Goal: Check status: Check status

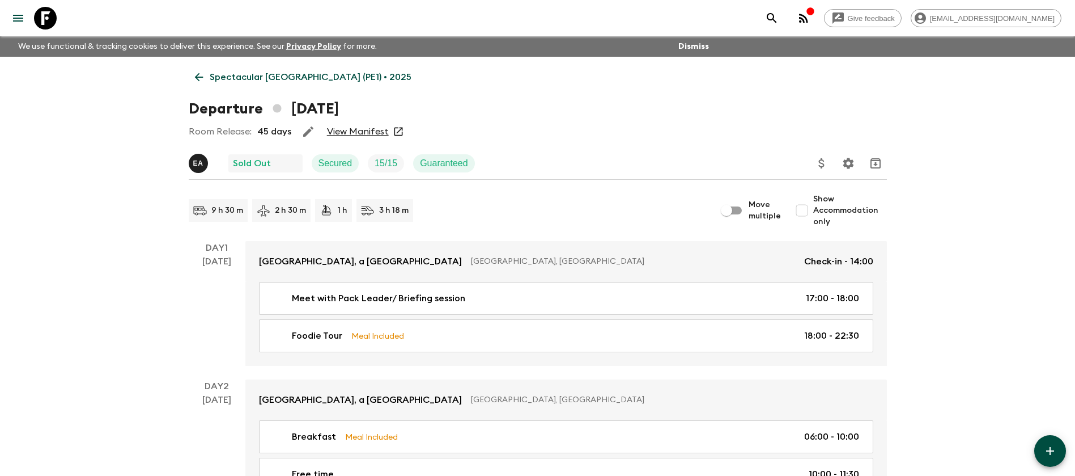
click at [238, 68] on link "Spectacular [GEOGRAPHIC_DATA] (PE1) • 2025" at bounding box center [303, 77] width 229 height 23
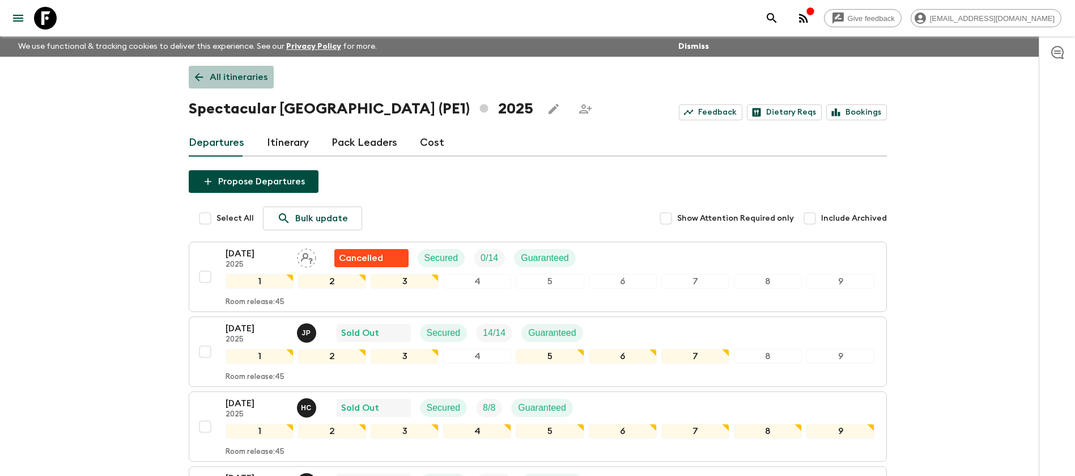
click at [245, 73] on p "All itineraries" at bounding box center [239, 77] width 58 height 14
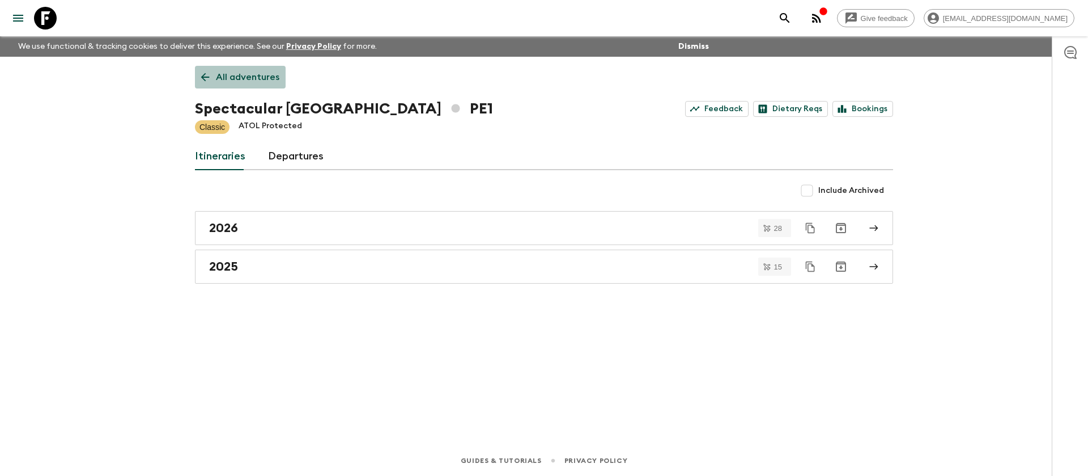
click at [242, 75] on p "All adventures" at bounding box center [247, 77] width 63 height 14
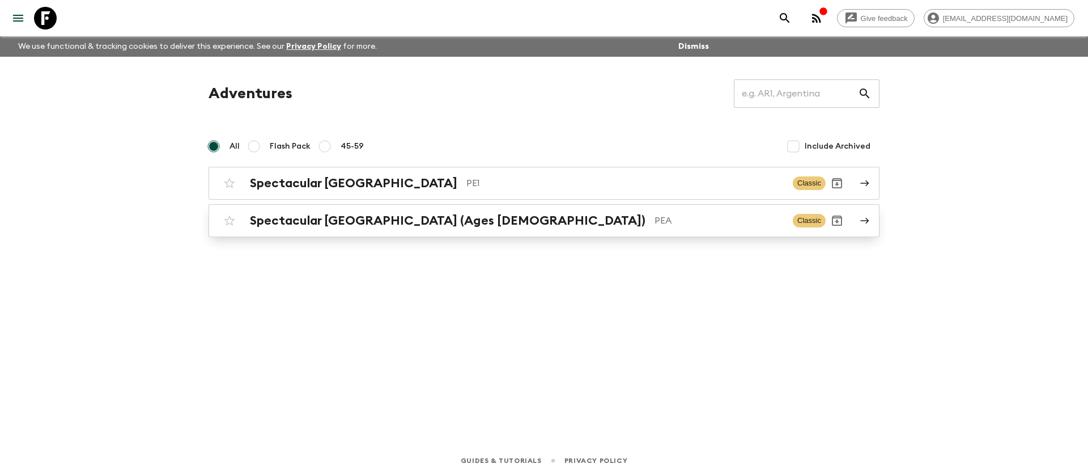
click at [346, 218] on h2 "Spectacular [GEOGRAPHIC_DATA] (Ages [DEMOGRAPHIC_DATA])" at bounding box center [448, 220] width 396 height 15
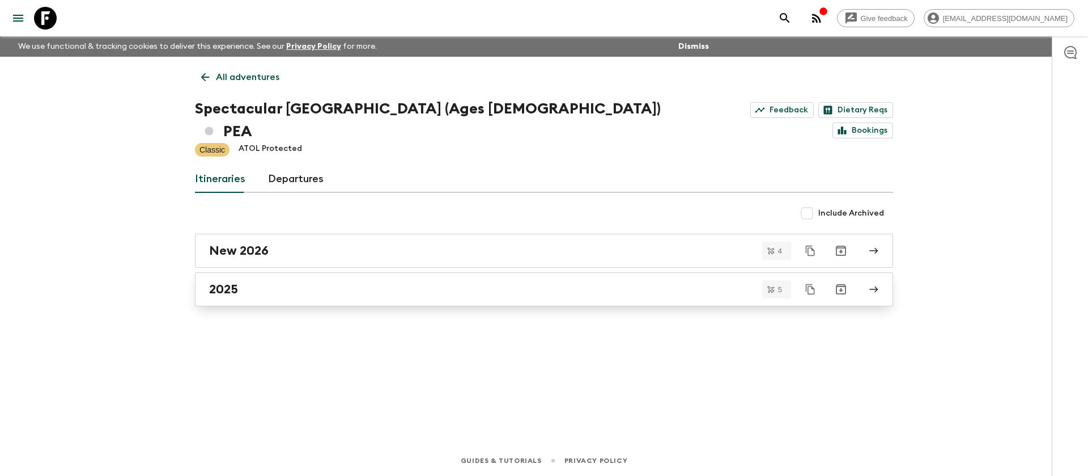
click at [275, 282] on div "2025" at bounding box center [533, 289] width 648 height 15
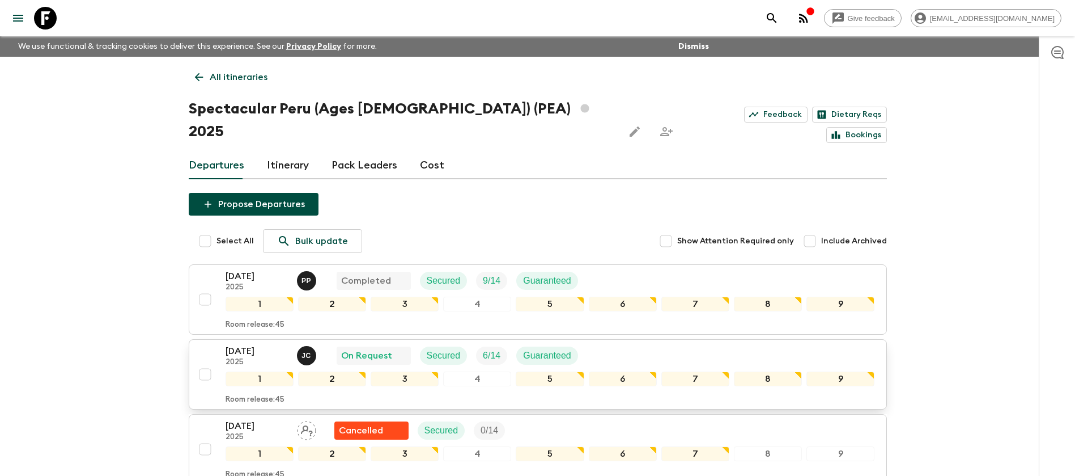
click at [624, 344] on div "[DATE] 2025 [PERSON_NAME] On Request Secured 6 / 14 Guaranteed" at bounding box center [551, 355] width 650 height 23
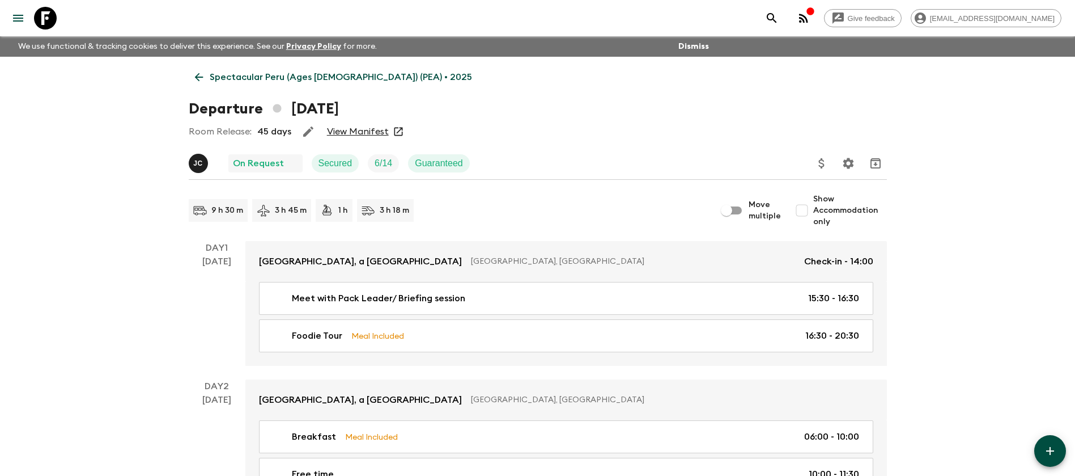
click at [371, 130] on link "View Manifest" at bounding box center [358, 131] width 62 height 11
click at [265, 72] on p "Spectacular Peru (Ages [DEMOGRAPHIC_DATA]) (PEA) • 2025" at bounding box center [341, 77] width 262 height 14
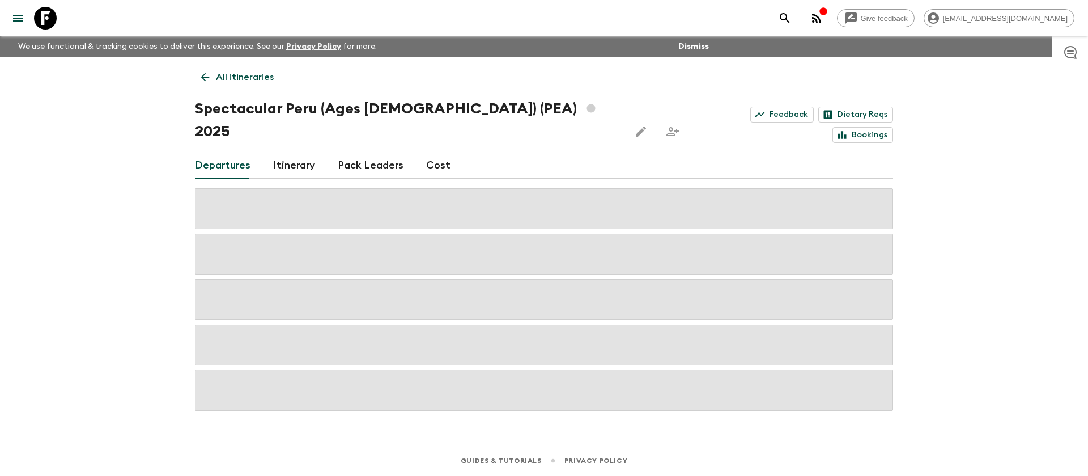
click at [223, 77] on p "All itineraries" at bounding box center [245, 77] width 58 height 14
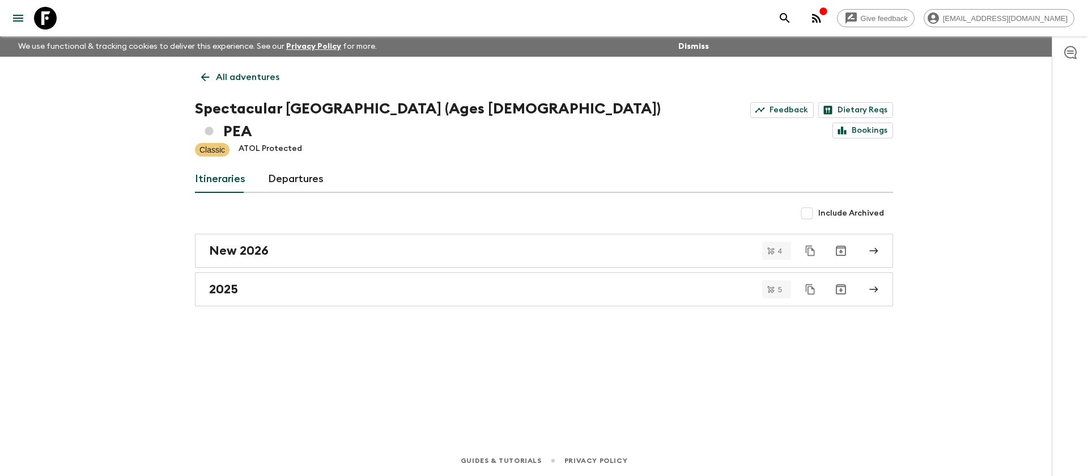
click at [213, 77] on link "All adventures" at bounding box center [240, 77] width 91 height 23
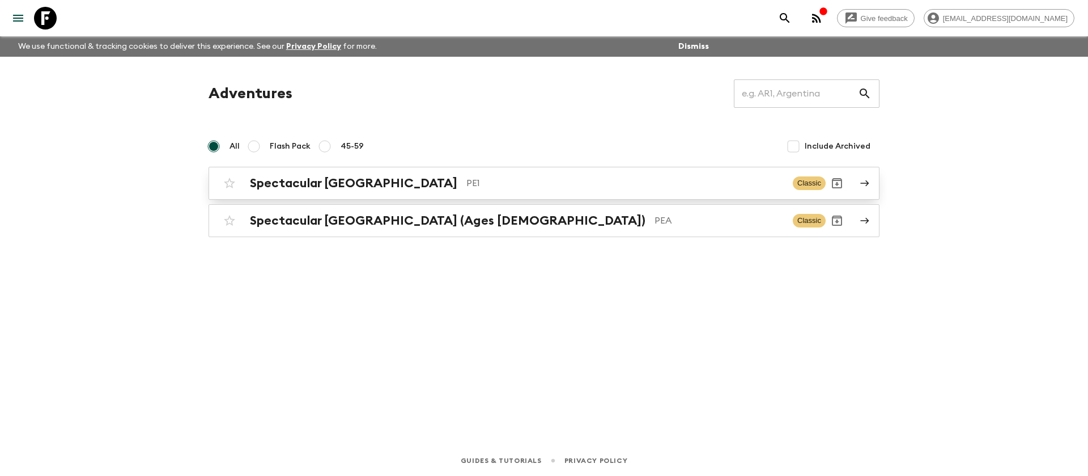
click at [347, 173] on div "Spectacular Peru PE1 Classic" at bounding box center [522, 183] width 608 height 23
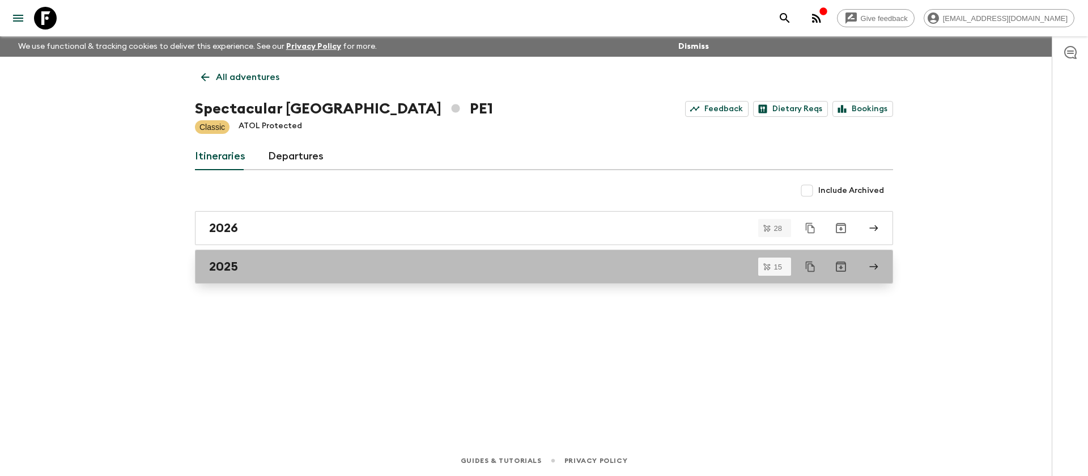
click at [257, 268] on div "2025" at bounding box center [533, 266] width 648 height 15
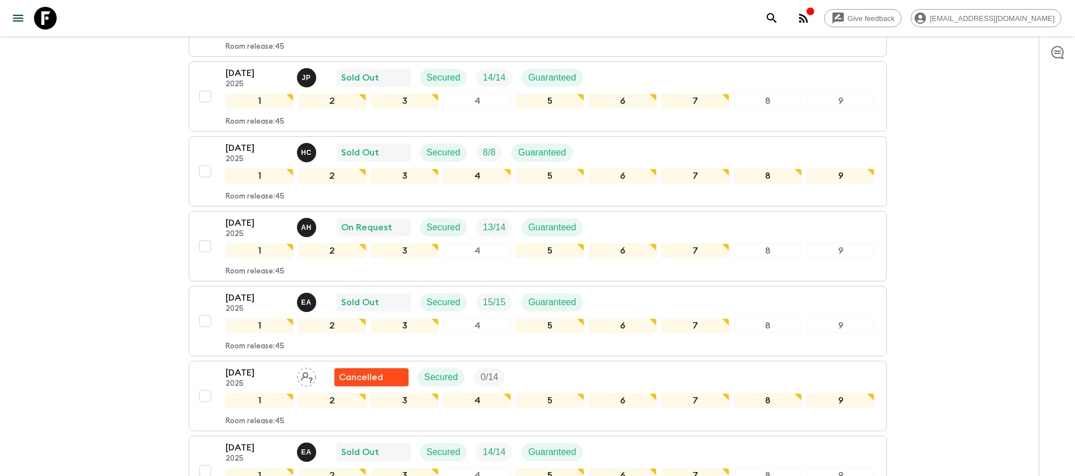
scroll to position [425, 0]
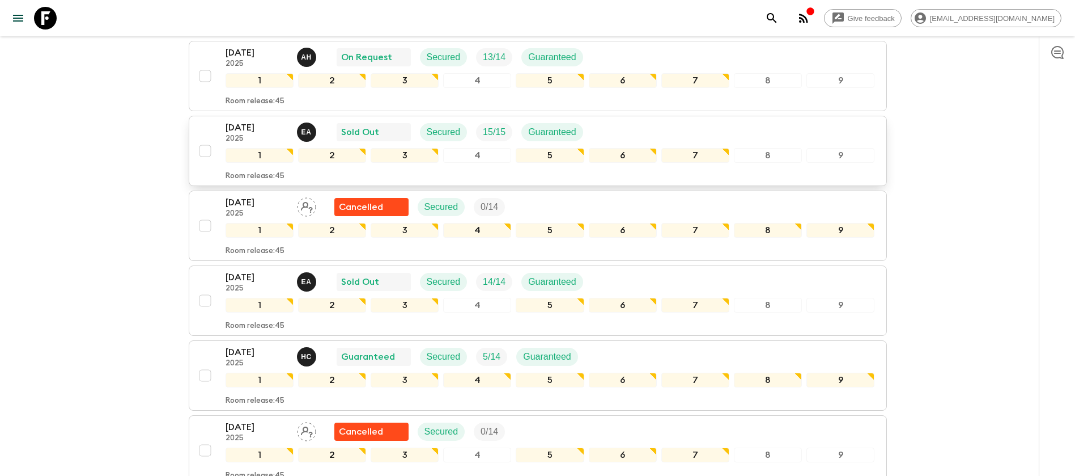
click at [650, 133] on div "[DATE] 2025 E A Sold Out Secured 15 / 15 Guaranteed" at bounding box center [551, 132] width 650 height 23
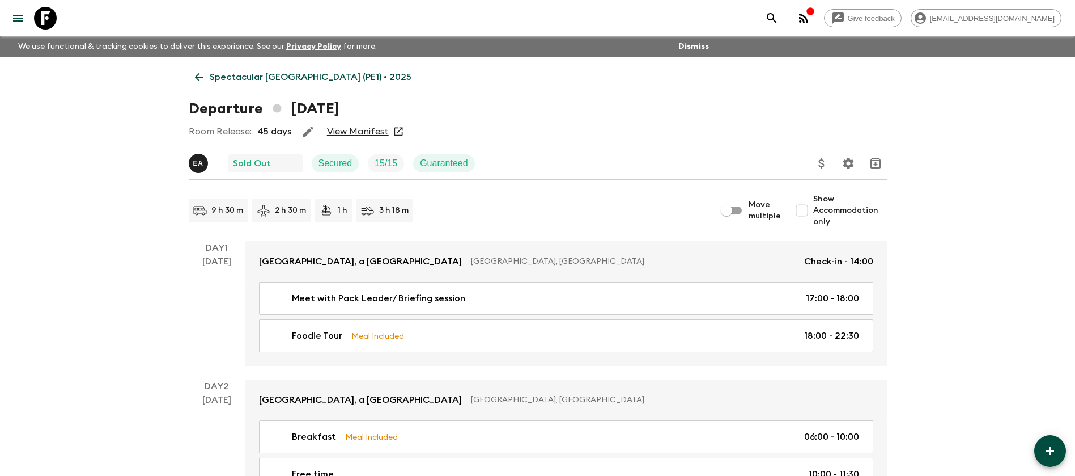
click at [379, 128] on link "View Manifest" at bounding box center [358, 131] width 62 height 11
